Goal: Task Accomplishment & Management: Use online tool/utility

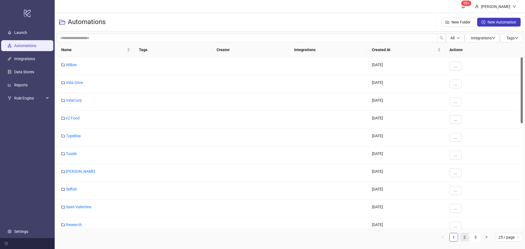
click at [465, 236] on link "2" at bounding box center [464, 237] width 8 height 8
click at [77, 153] on link "Bed Threads" at bounding box center [76, 153] width 21 height 4
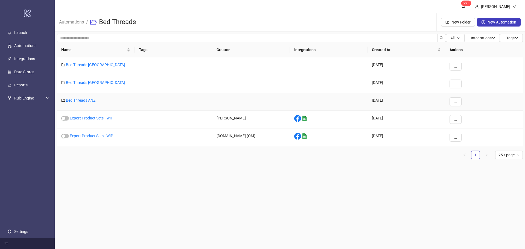
click at [89, 98] on div "Bed Threads ANZ" at bounding box center [96, 102] width 78 height 18
click at [90, 100] on link "Bed Threads ANZ" at bounding box center [81, 100] width 30 height 4
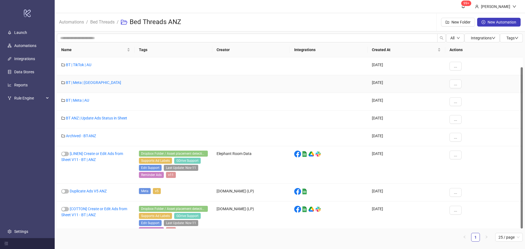
scroll to position [10, 0]
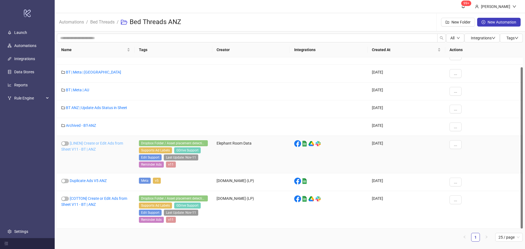
click at [98, 143] on link "[LINEN] Create or Edit Ads from Sheet V11 - BT | ANZ" at bounding box center [92, 146] width 62 height 10
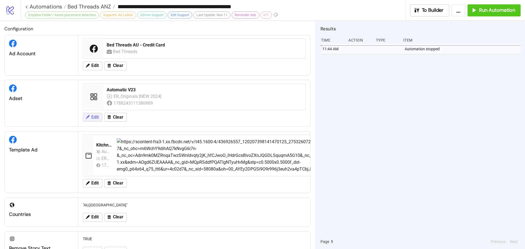
click at [98, 116] on span "Edit" at bounding box center [94, 117] width 7 height 5
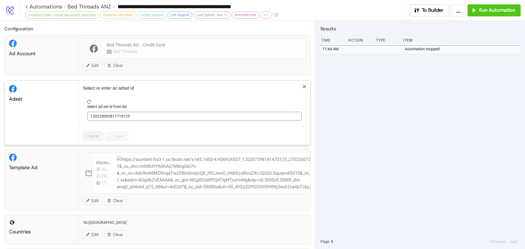
click at [169, 114] on span "120229003811710125" at bounding box center [194, 116] width 208 height 8
click at [169, 114] on span "Automatic V23" at bounding box center [194, 116] width 208 height 8
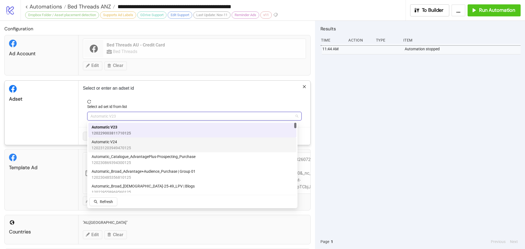
click at [134, 142] on div "Automatic V24 120231203949470125" at bounding box center [192, 145] width 201 height 12
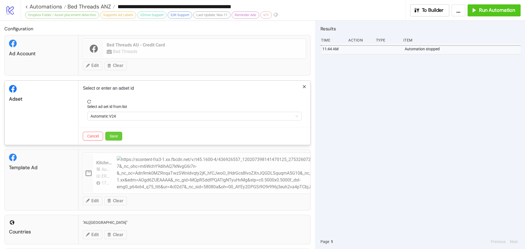
click at [116, 137] on span "Save" at bounding box center [114, 136] width 8 height 4
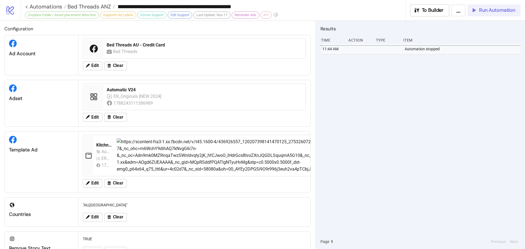
click at [498, 10] on span "Run Automation" at bounding box center [497, 10] width 36 height 6
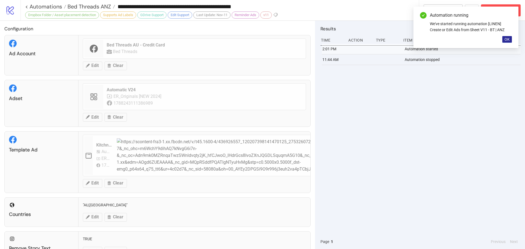
click at [504, 40] on button "OK" at bounding box center [507, 39] width 10 height 7
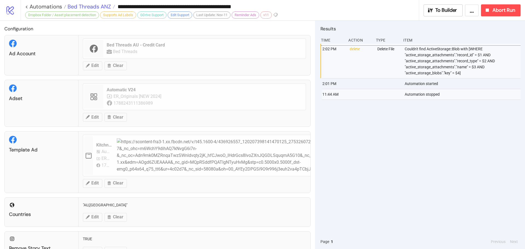
click at [81, 6] on span "Bed Threads ANZ" at bounding box center [88, 6] width 45 height 7
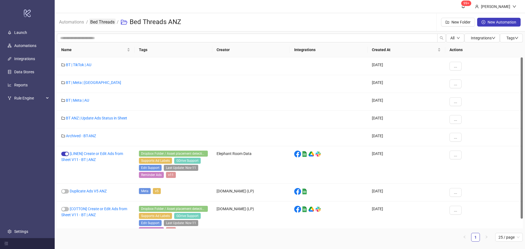
click at [101, 21] on link "Bed Threads" at bounding box center [102, 22] width 27 height 6
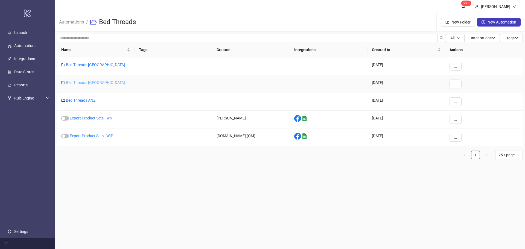
click at [81, 83] on link "Bed Threads [GEOGRAPHIC_DATA]" at bounding box center [95, 82] width 59 height 4
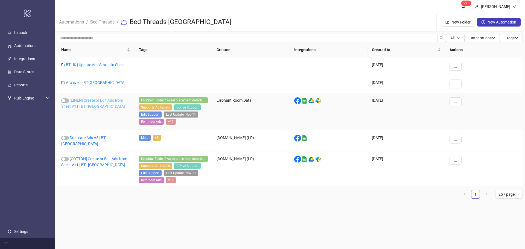
click at [84, 101] on link "[LINEN] Create or Edit Ads from Sheet V11 | BT | [GEOGRAPHIC_DATA]" at bounding box center [93, 103] width 64 height 10
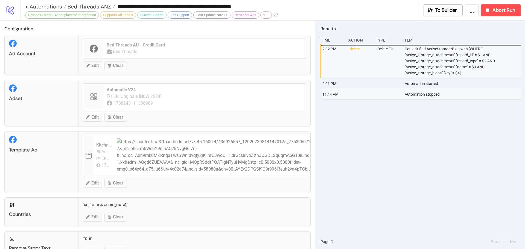
type input "**********"
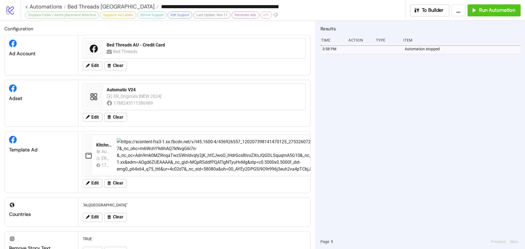
click at [349, 118] on div "3:58 PM Automation stopped" at bounding box center [420, 139] width 200 height 191
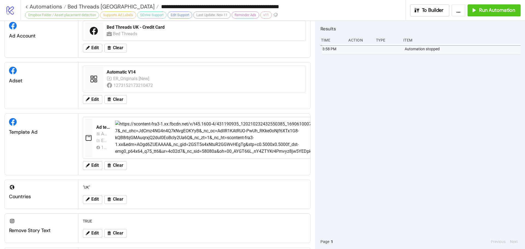
scroll to position [137, 0]
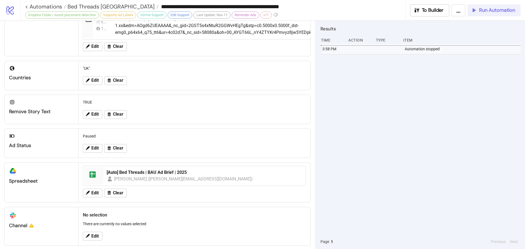
click at [492, 7] on button "Run Automation" at bounding box center [493, 10] width 53 height 12
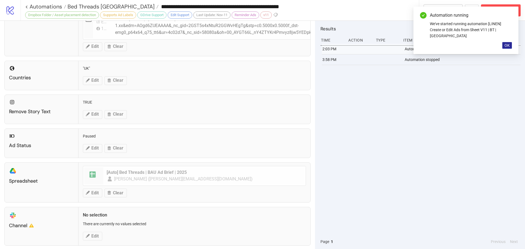
click at [506, 43] on span "OK" at bounding box center [506, 45] width 5 height 4
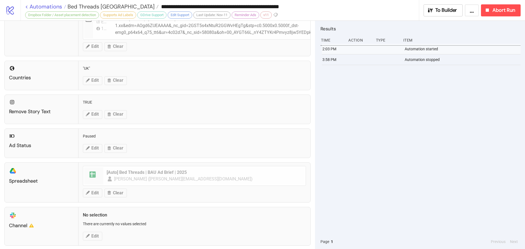
click at [49, 8] on link "< Automations" at bounding box center [45, 6] width 41 height 5
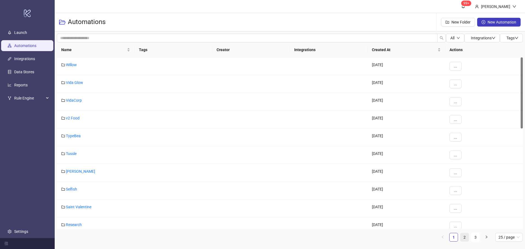
click at [465, 236] on link "2" at bounding box center [464, 237] width 8 height 8
click at [73, 155] on link "Bed Threads" at bounding box center [76, 153] width 21 height 4
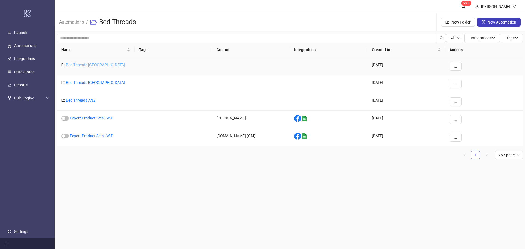
click at [91, 63] on link "Bed Threads [GEOGRAPHIC_DATA]" at bounding box center [95, 65] width 59 height 4
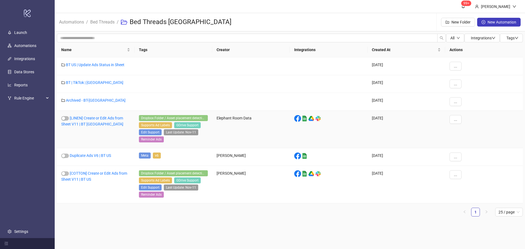
click at [82, 121] on div "[LINEN] Create or Edit Ads from Sheet V11 | BT [GEOGRAPHIC_DATA]" at bounding box center [96, 129] width 78 height 37
click at [80, 123] on link "[LINEN] Create or Edit Ads from Sheet V11 | BT [GEOGRAPHIC_DATA]" at bounding box center [92, 121] width 62 height 10
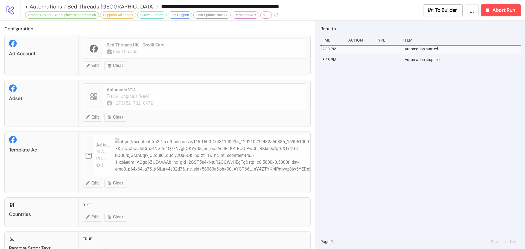
type input "**********"
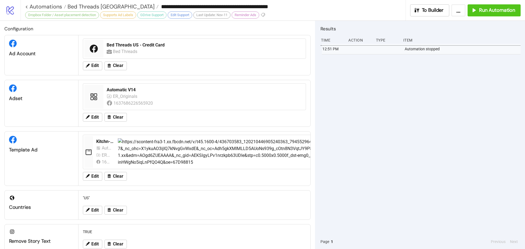
click at [390, 97] on div "12:51 PM Automation stopped" at bounding box center [420, 139] width 200 height 191
click at [485, 13] on span "Run Automation" at bounding box center [497, 10] width 36 height 6
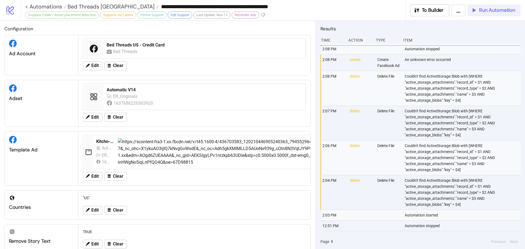
click at [494, 15] on button "Run Automation" at bounding box center [493, 10] width 53 height 12
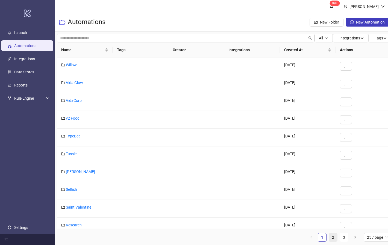
click at [332, 238] on link "2" at bounding box center [333, 237] width 8 height 8
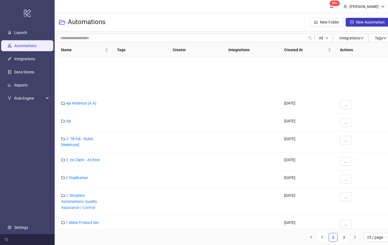
scroll to position [289, 0]
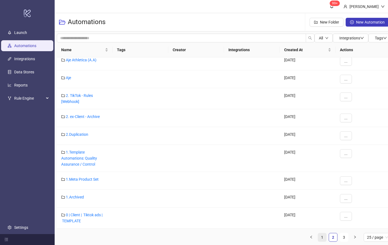
click at [324, 236] on link "1" at bounding box center [322, 237] width 8 height 8
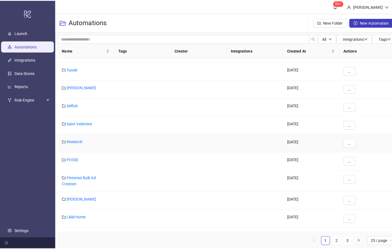
scroll to position [0, 0]
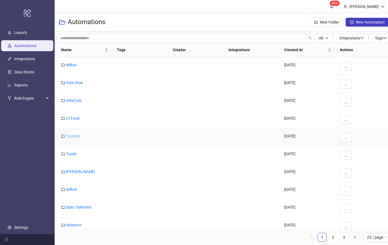
click at [69, 134] on link "TypeBea" at bounding box center [73, 136] width 15 height 4
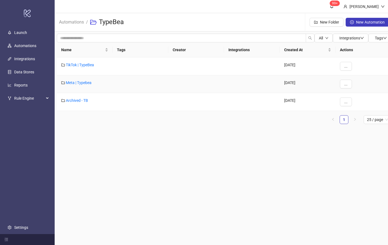
click at [81, 79] on div "Meta | Typebea" at bounding box center [85, 84] width 56 height 18
click at [81, 80] on div "Meta | Typebea" at bounding box center [85, 84] width 56 height 18
click at [81, 81] on link "Meta | Typebea" at bounding box center [79, 82] width 26 height 4
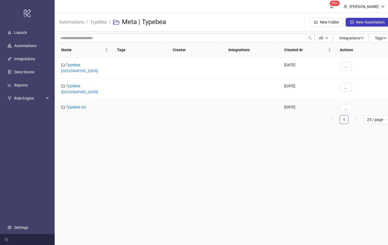
click at [80, 100] on div "Typebea AU" at bounding box center [85, 109] width 56 height 18
click at [80, 105] on link "Typebea AU" at bounding box center [76, 107] width 20 height 4
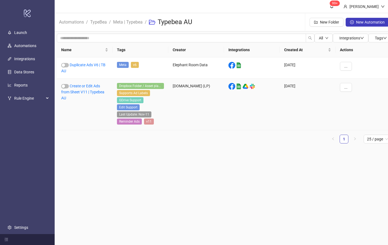
click at [75, 89] on div "Create or Edit Ads from Sheet V11 | Typebea AU" at bounding box center [85, 104] width 56 height 52
click at [81, 88] on div "Create or Edit Ads from Sheet V11 | Typebea AU" at bounding box center [85, 104] width 56 height 52
click at [84, 91] on link "Create or Edit Ads from Sheet V11 | Typebea AU" at bounding box center [82, 92] width 43 height 16
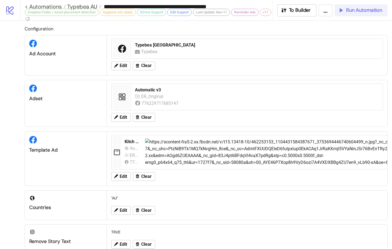
click at [353, 12] on span "Run Automation" at bounding box center [364, 10] width 36 height 6
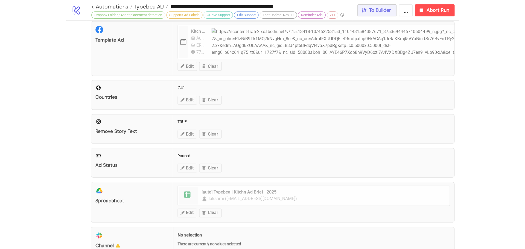
scroll to position [27, 0]
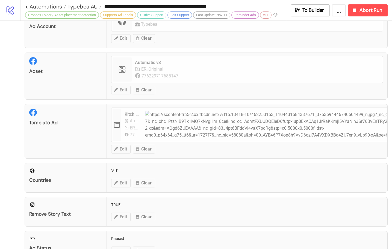
click at [338, 11] on button "..." at bounding box center [339, 10] width 14 height 12
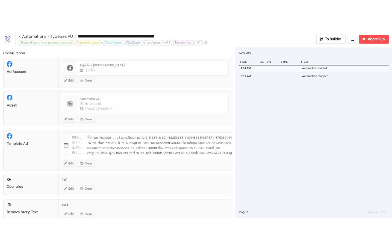
scroll to position [0, 0]
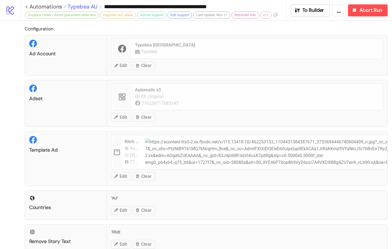
click at [93, 6] on span "Typebea AU" at bounding box center [81, 6] width 31 height 7
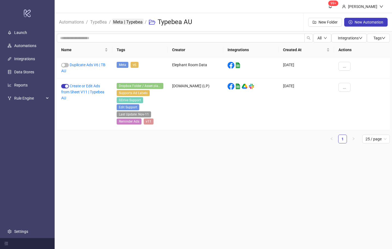
click at [136, 20] on link "Meta | Typebea" at bounding box center [128, 22] width 32 height 6
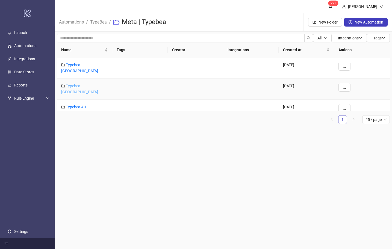
click at [70, 84] on link "Typebea UK" at bounding box center [79, 89] width 37 height 10
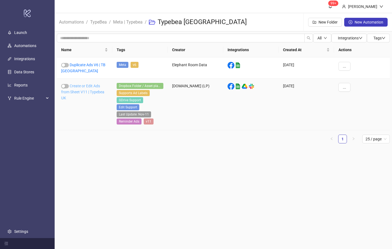
click at [80, 86] on link "Create or Edit Ads from Sheet V11 | Typebea UK" at bounding box center [82, 92] width 43 height 16
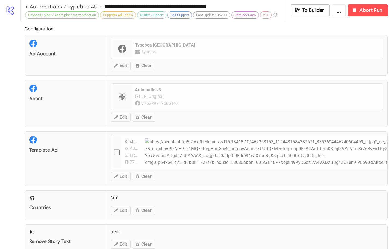
type input "**********"
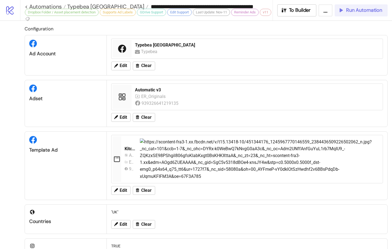
click at [375, 7] on span "Run Automation" at bounding box center [364, 10] width 36 height 6
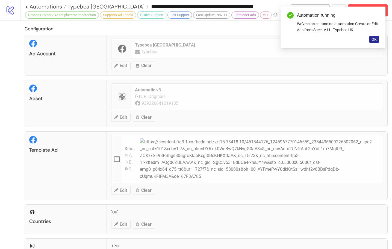
click at [376, 38] on span "OK" at bounding box center [374, 39] width 5 height 4
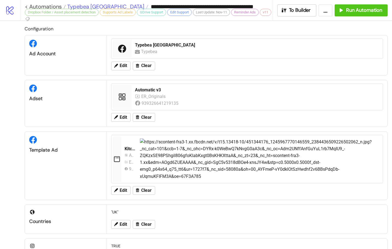
click at [91, 6] on span "Typebea UK" at bounding box center [105, 6] width 78 height 7
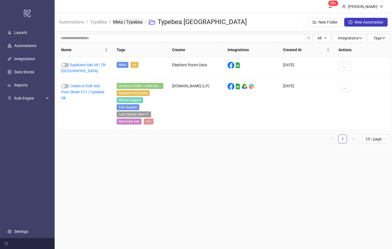
click at [122, 19] on link "Meta | Typebea" at bounding box center [128, 22] width 32 height 6
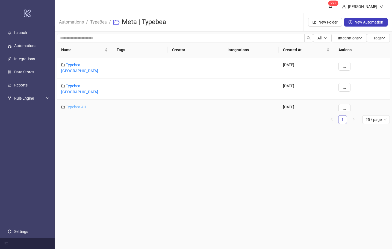
click at [74, 105] on link "Typebea AU" at bounding box center [76, 107] width 20 height 4
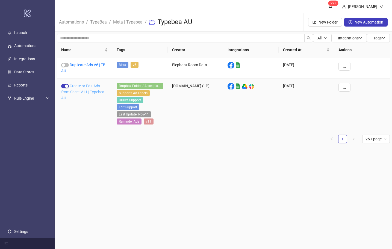
click at [81, 85] on link "Create or Edit Ads from Sheet V11 | Typebea AU" at bounding box center [82, 92] width 43 height 16
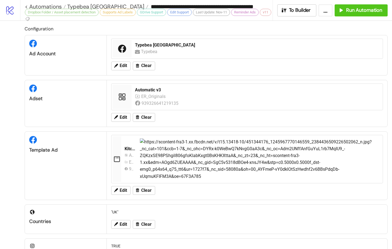
type input "**********"
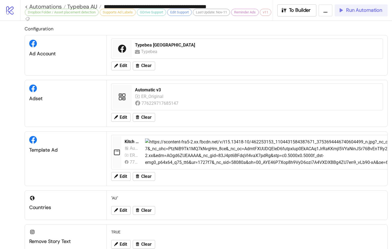
click at [349, 11] on span "Run Automation" at bounding box center [364, 10] width 36 height 6
